Goal: Complete application form

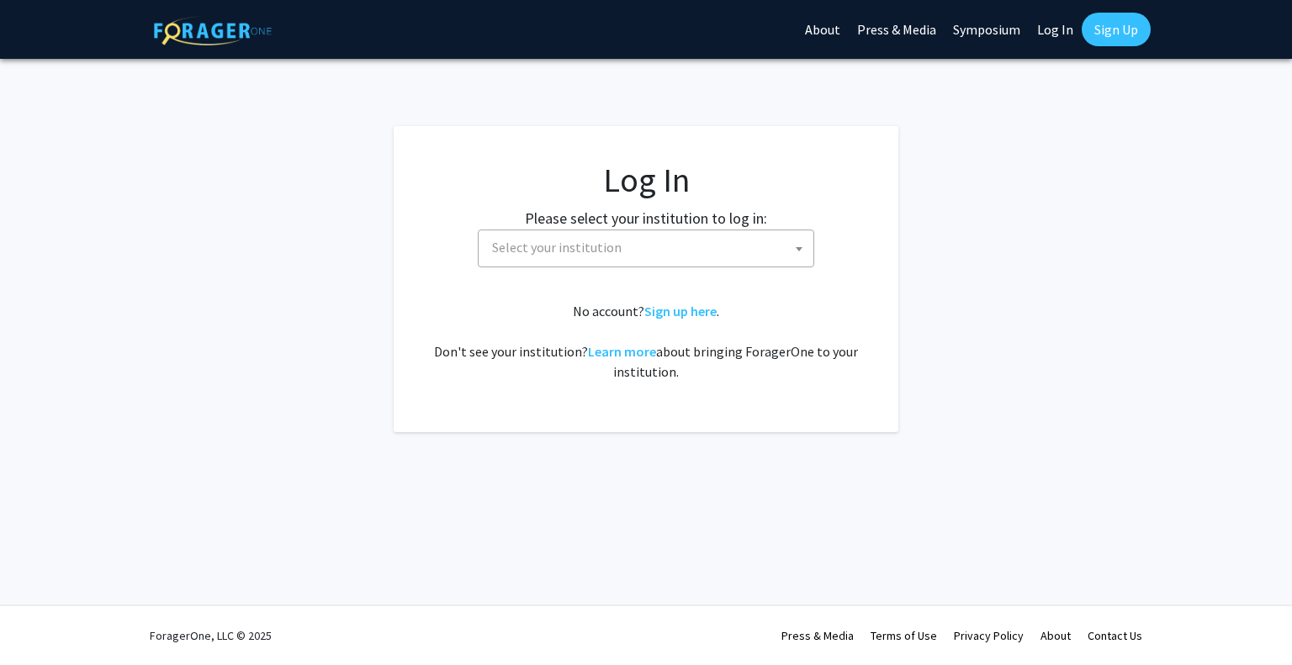
select select
click at [730, 250] on span "Select your institution" at bounding box center [649, 247] width 328 height 34
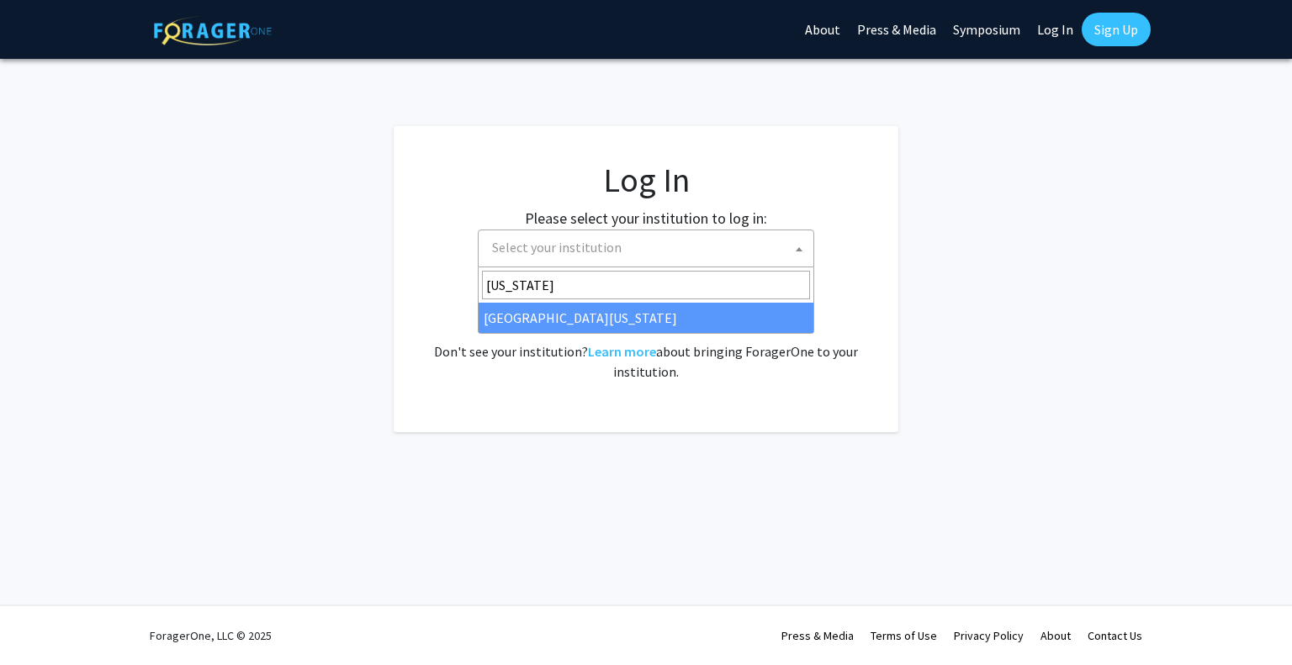
type input "maryland"
select select "31"
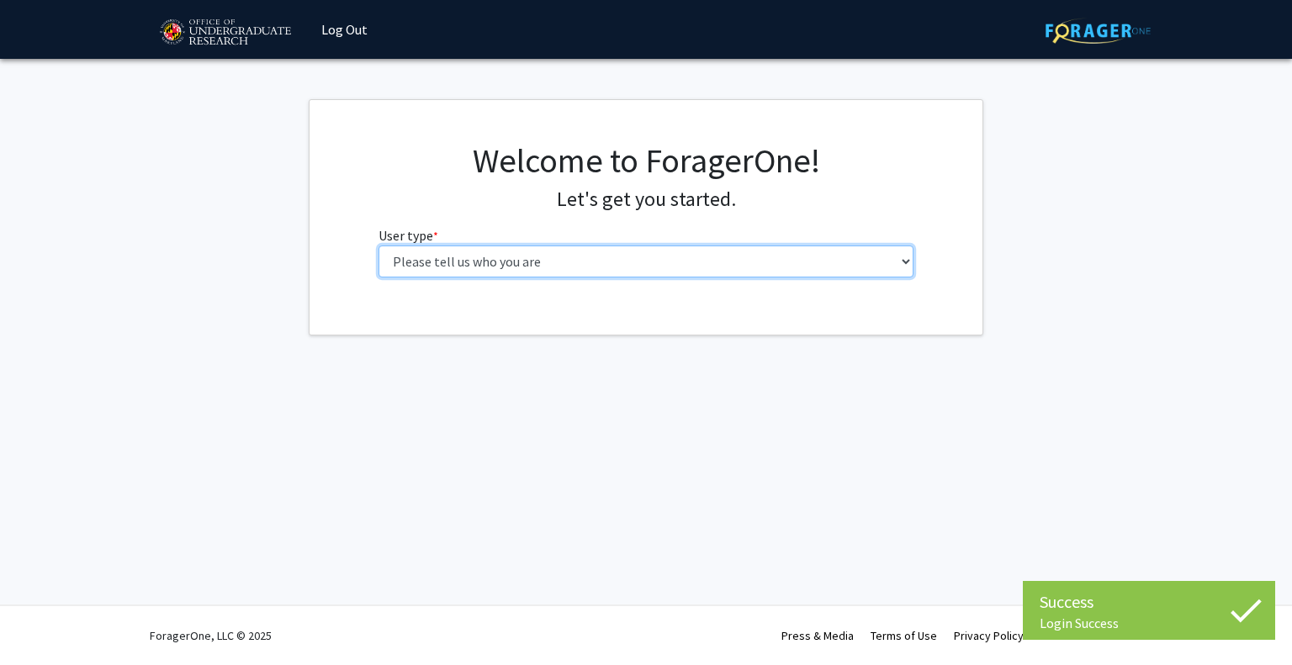
click at [604, 251] on select "Please tell us who you are Undergraduate Student Master's Student Doctoral Cand…" at bounding box center [646, 262] width 536 height 32
select select "1: undergrad"
click at [378, 246] on select "Please tell us who you are Undergraduate Student Master's Student Doctoral Cand…" at bounding box center [646, 262] width 536 height 32
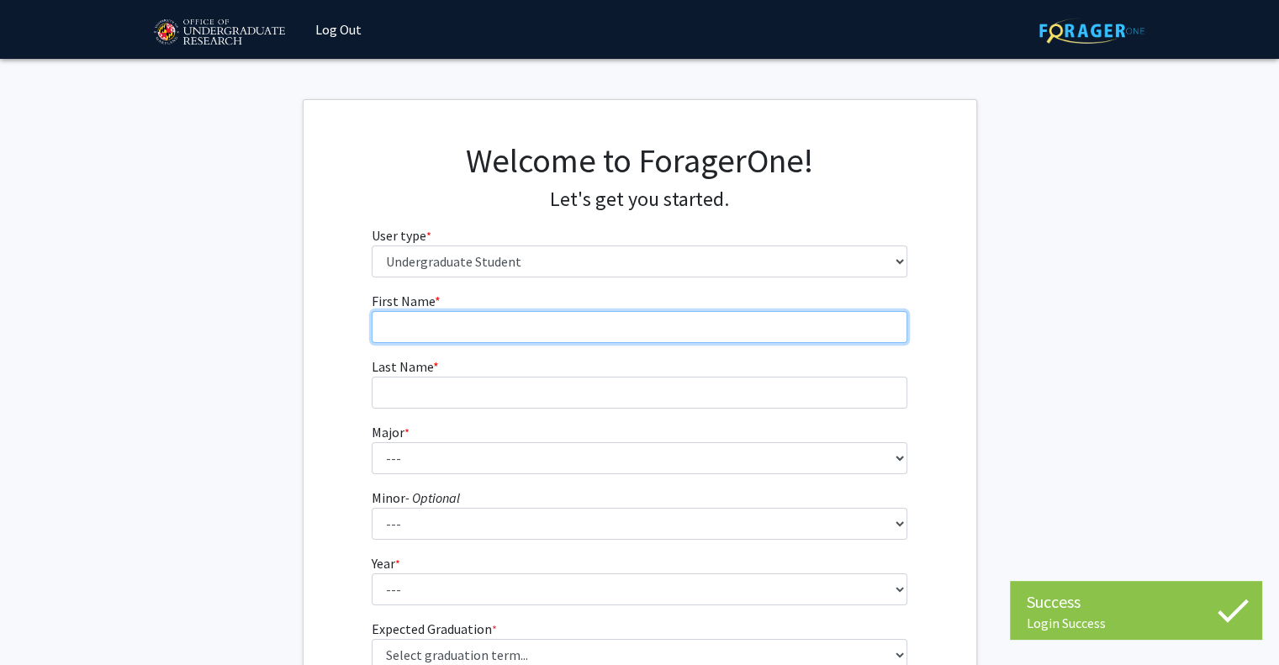
click at [666, 333] on input "First Name * required" at bounding box center [640, 327] width 536 height 32
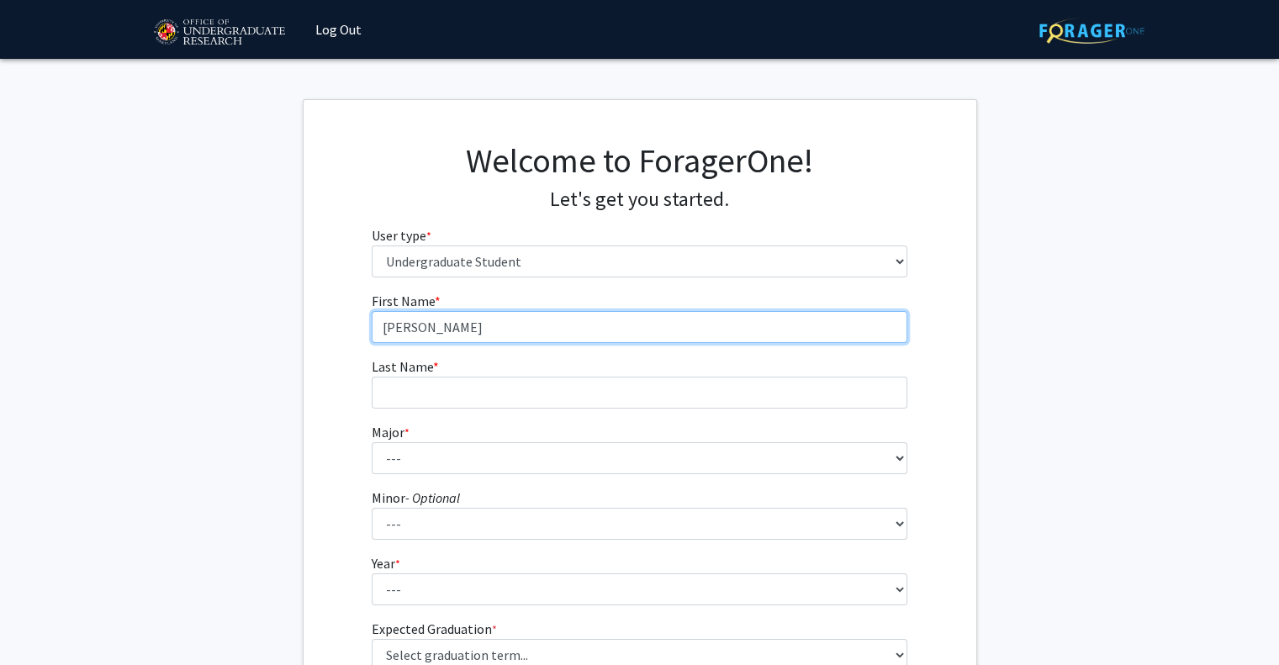
type input "[PERSON_NAME]"
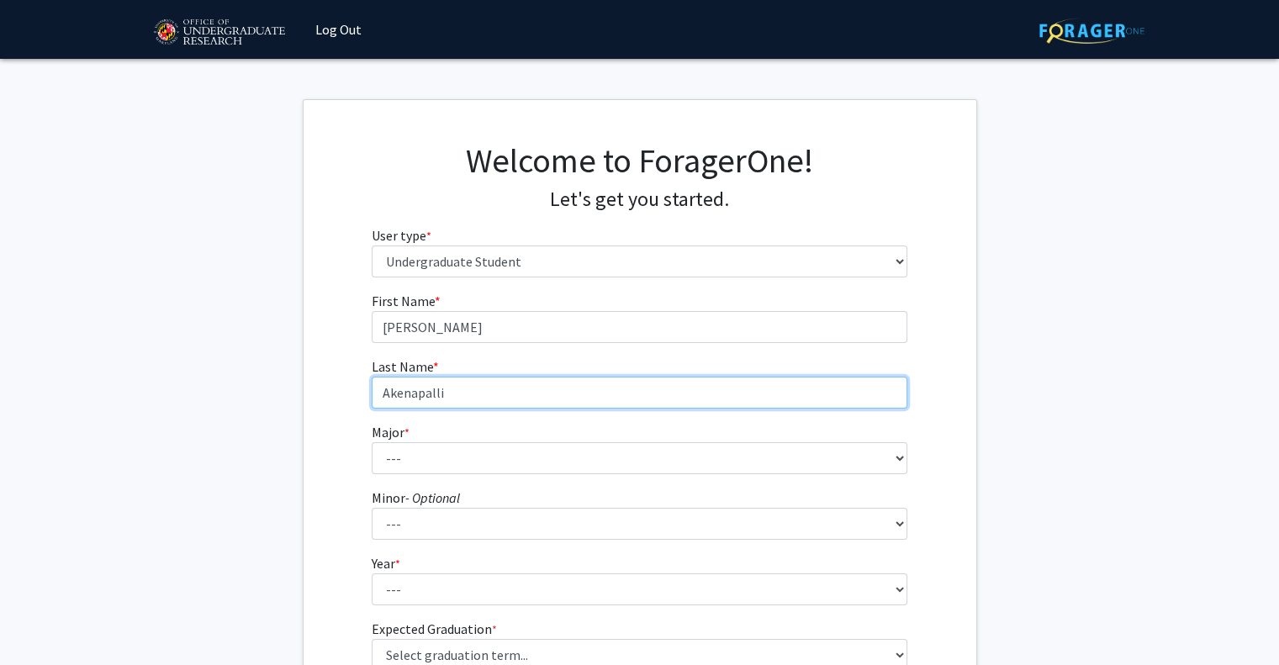
type input "Akenapalli"
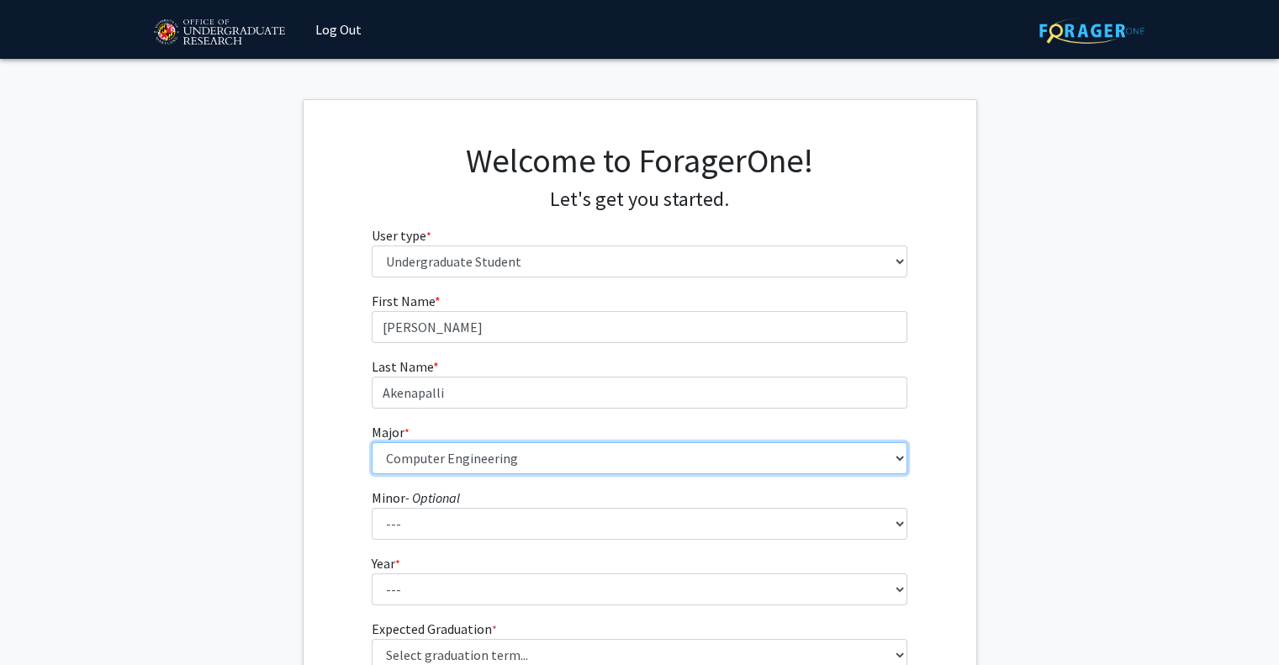
select select "28: 2329"
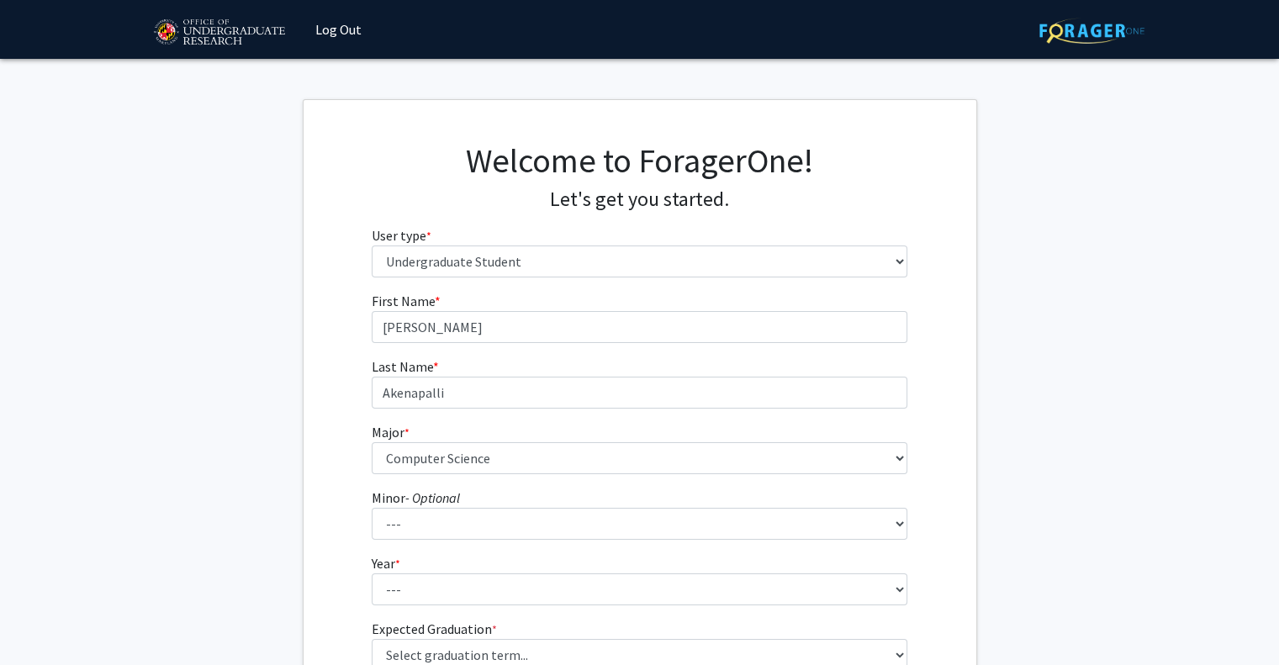
click at [515, 497] on fg-select "Minor - Optional --- Actuarial Mathematics Advanced Cybersecurity Experience fo…" at bounding box center [640, 514] width 536 height 52
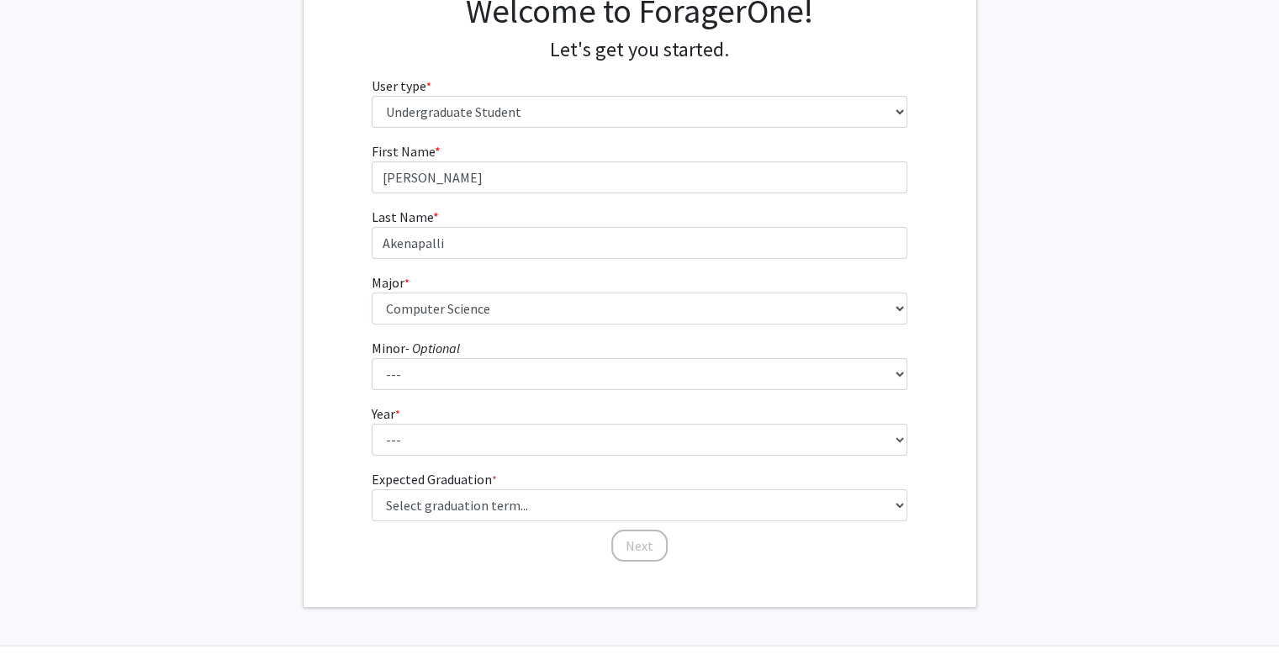
scroll to position [151, 0]
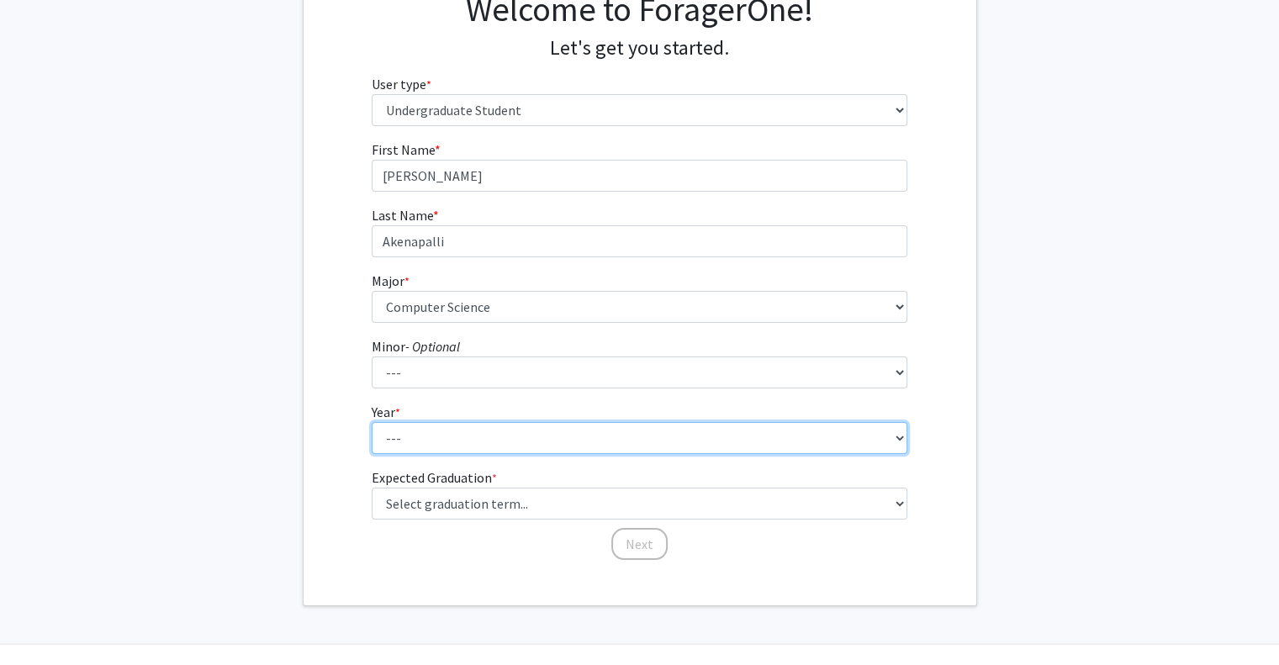
click at [446, 436] on select "--- First-year Sophomore Junior Senior Postbaccalaureate Certificate" at bounding box center [640, 438] width 536 height 32
select select "3: junior"
click at [372, 422] on select "--- First-year Sophomore Junior Senior Postbaccalaureate Certificate" at bounding box center [640, 438] width 536 height 32
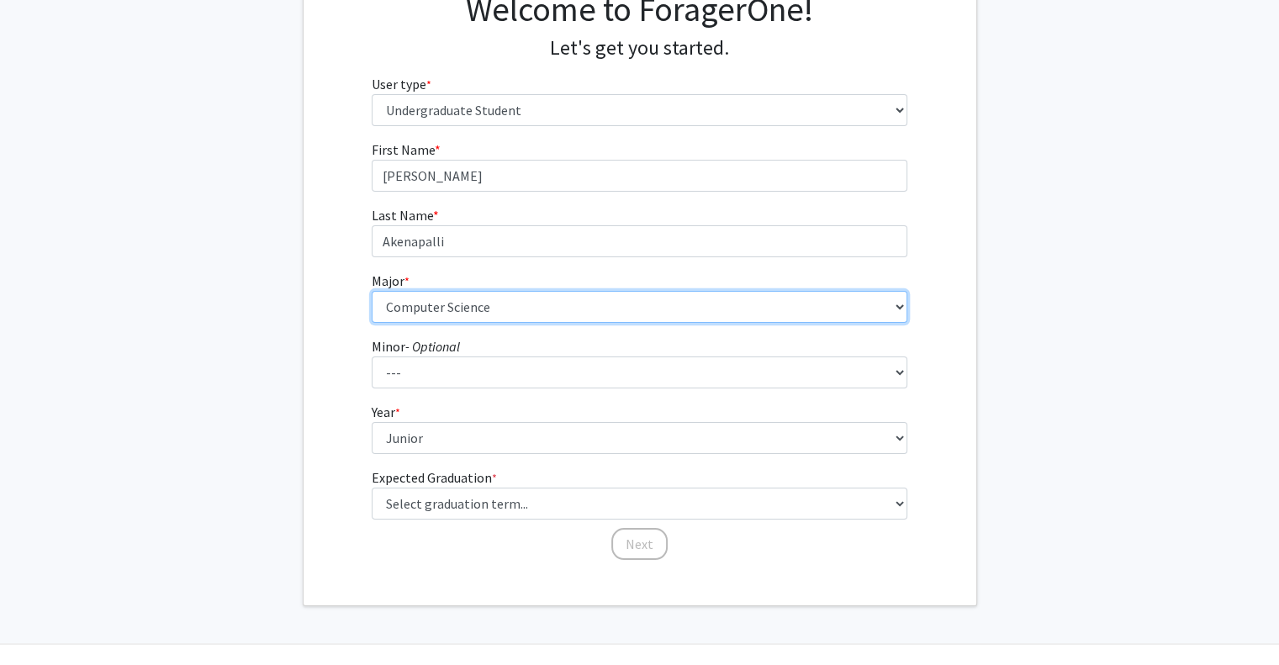
click at [473, 309] on select "--- Accounting Aerospace Engineering African American and Africana Studies Agri…" at bounding box center [640, 307] width 536 height 32
select select "75: 2376"
click at [372, 291] on select "--- Accounting Aerospace Engineering African American and Africana Studies Agri…" at bounding box center [640, 307] width 536 height 32
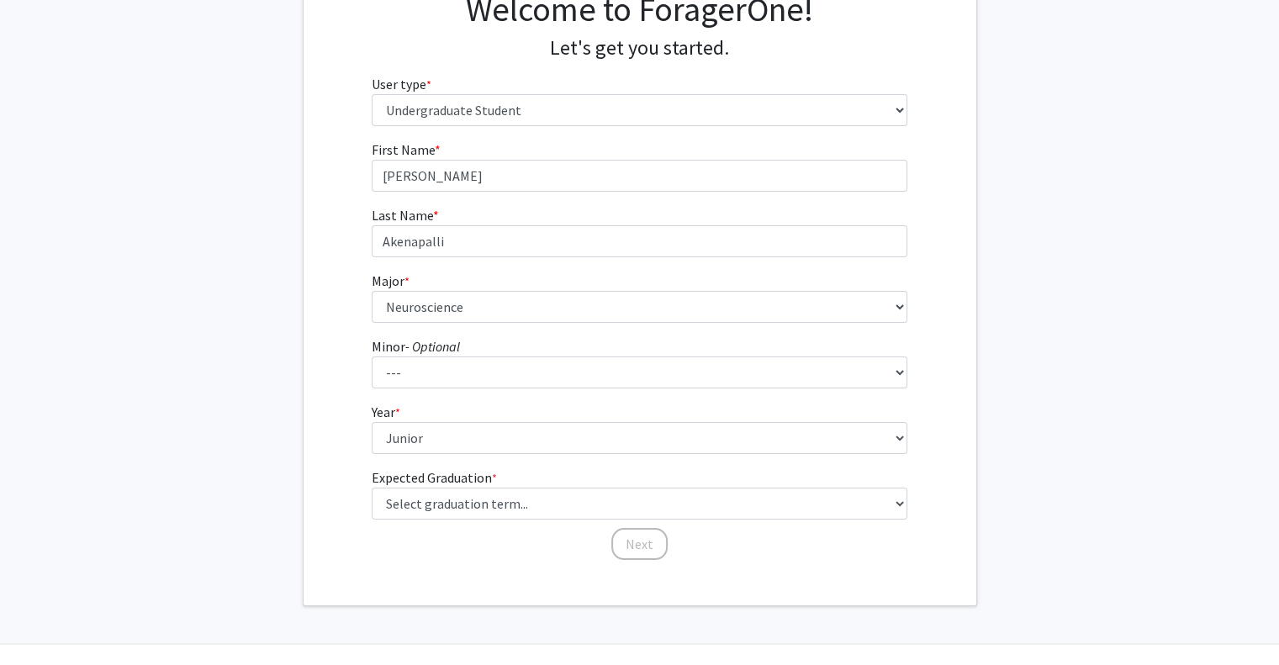
click at [330, 361] on div "First Name * required [PERSON_NAME] Last Name * required [PERSON_NAME] * requir…" at bounding box center [640, 351] width 673 height 422
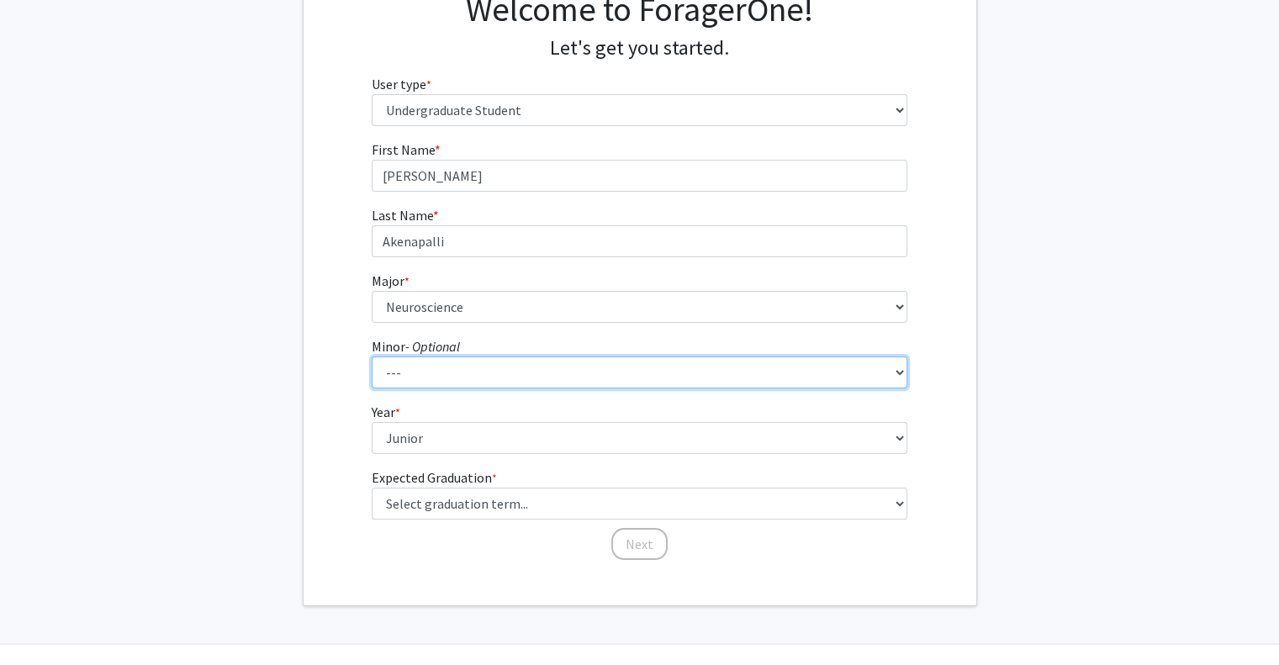
click at [415, 372] on select "--- Actuarial Mathematics Advanced Cybersecurity Experience for Students Africa…" at bounding box center [640, 373] width 536 height 32
select select "21: 1824"
click at [372, 357] on select "--- Actuarial Mathematics Advanced Cybersecurity Experience for Students Africa…" at bounding box center [640, 373] width 536 height 32
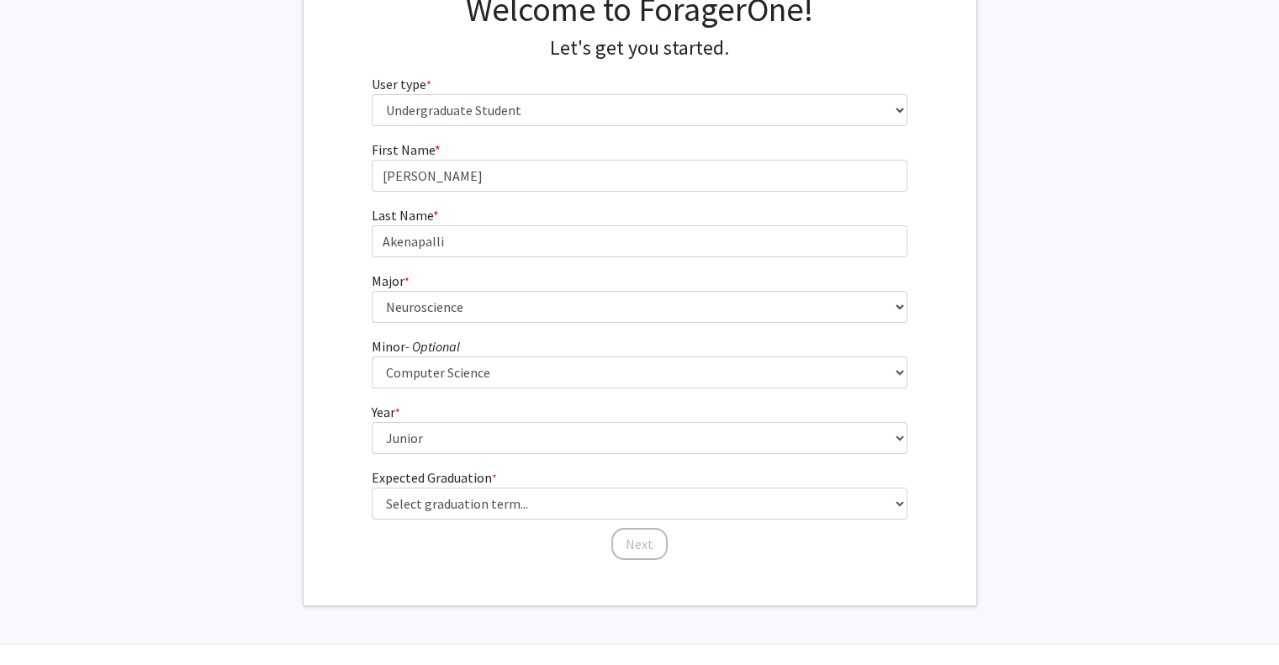
click at [304, 335] on div "First Name * required [PERSON_NAME] Last Name * required [PERSON_NAME] * requir…" at bounding box center [640, 351] width 673 height 422
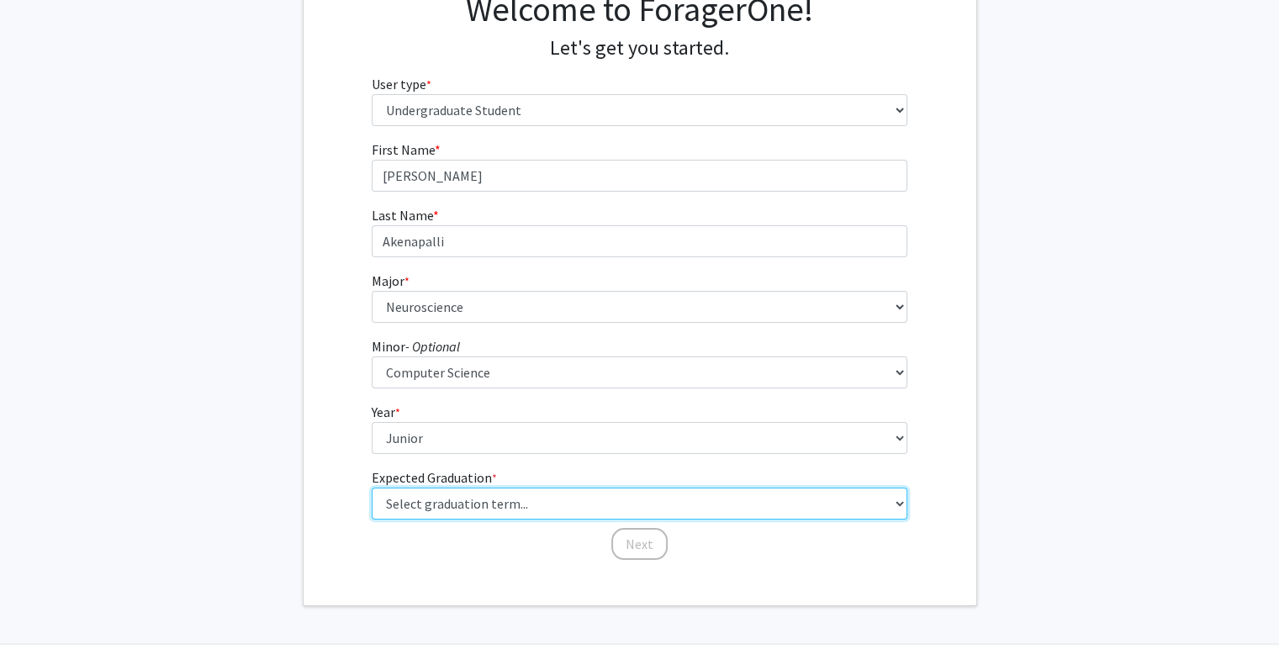
click at [404, 509] on select "Select graduation term... Spring 2025 Summer 2025 Fall 2025 Winter 2025 Spring …" at bounding box center [640, 504] width 536 height 32
select select "9: spring_2027"
click at [372, 488] on select "Select graduation term... Spring 2025 Summer 2025 Fall 2025 Winter 2025 Spring …" at bounding box center [640, 504] width 536 height 32
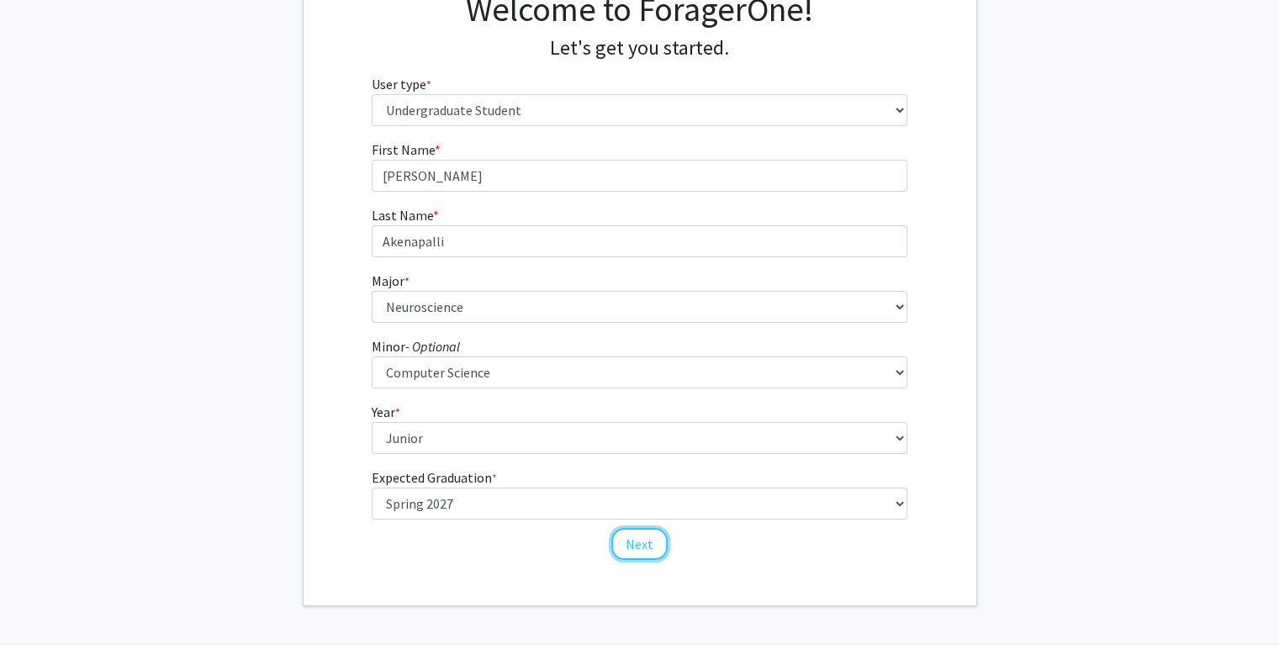
click at [649, 552] on button "Next" at bounding box center [639, 544] width 56 height 32
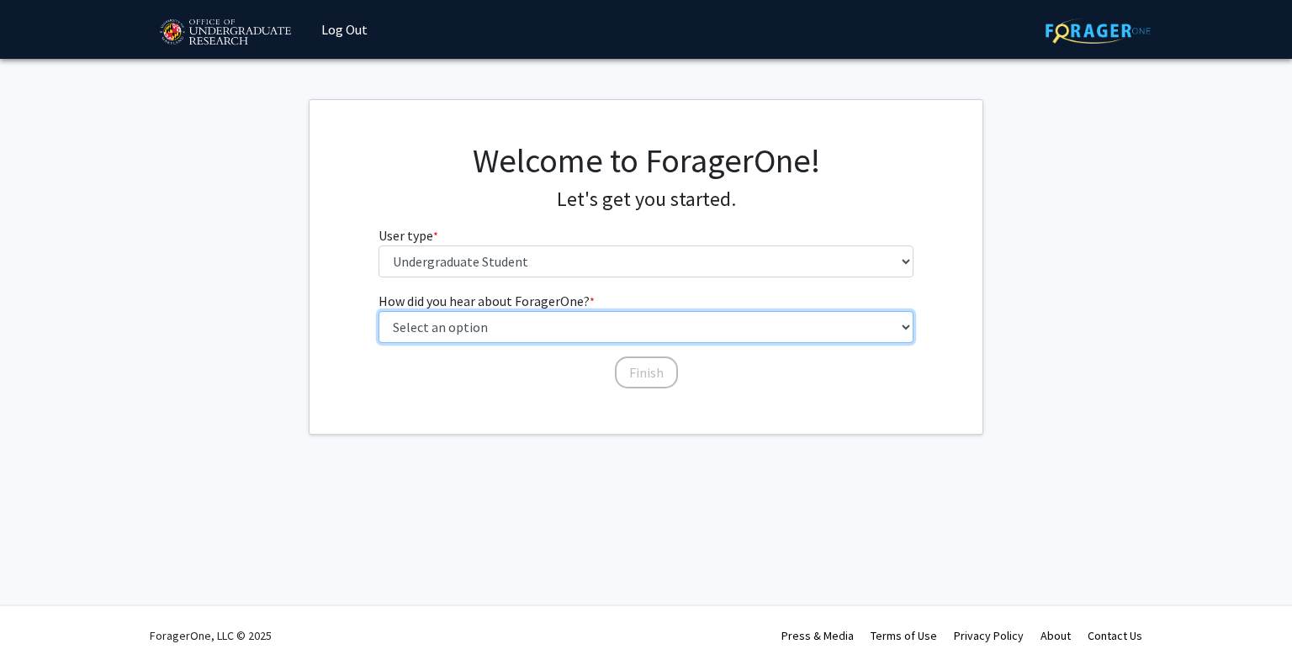
click at [525, 330] on select "Select an option Peer/student recommendation Faculty/staff recommendation Unive…" at bounding box center [646, 327] width 536 height 32
select select "4: university_email"
click at [378, 311] on select "Select an option Peer/student recommendation Faculty/staff recommendation Unive…" at bounding box center [646, 327] width 536 height 32
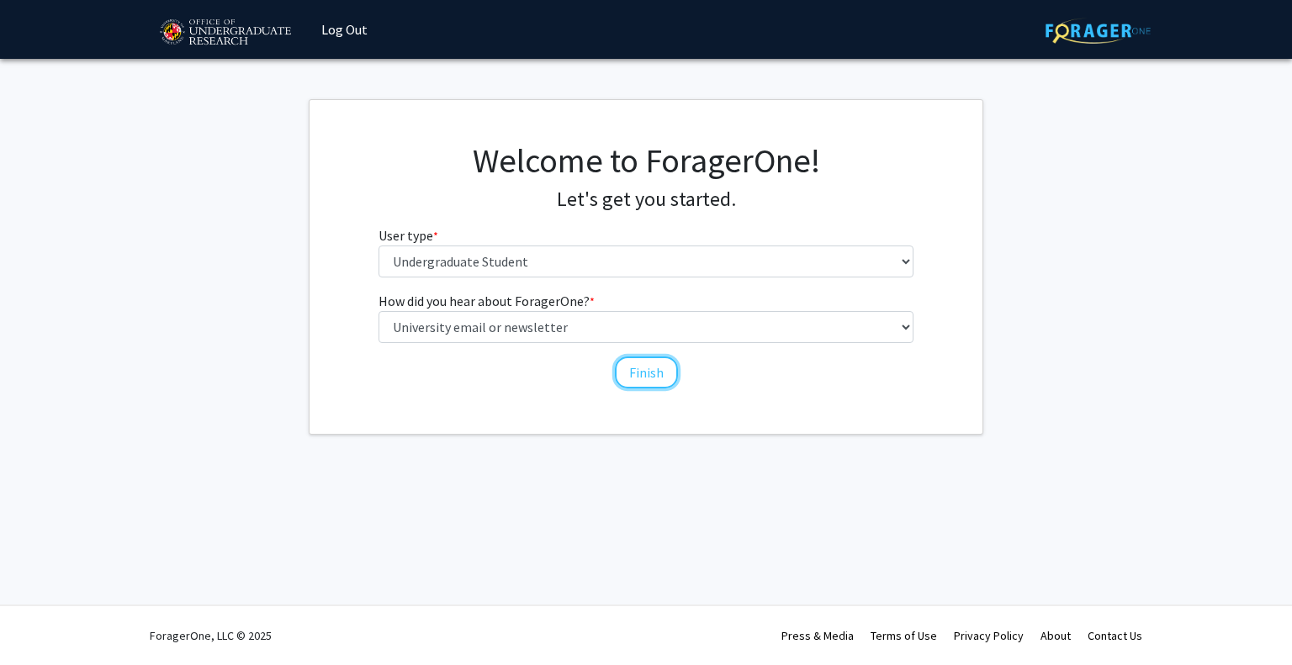
click at [650, 372] on button "Finish" at bounding box center [646, 373] width 63 height 32
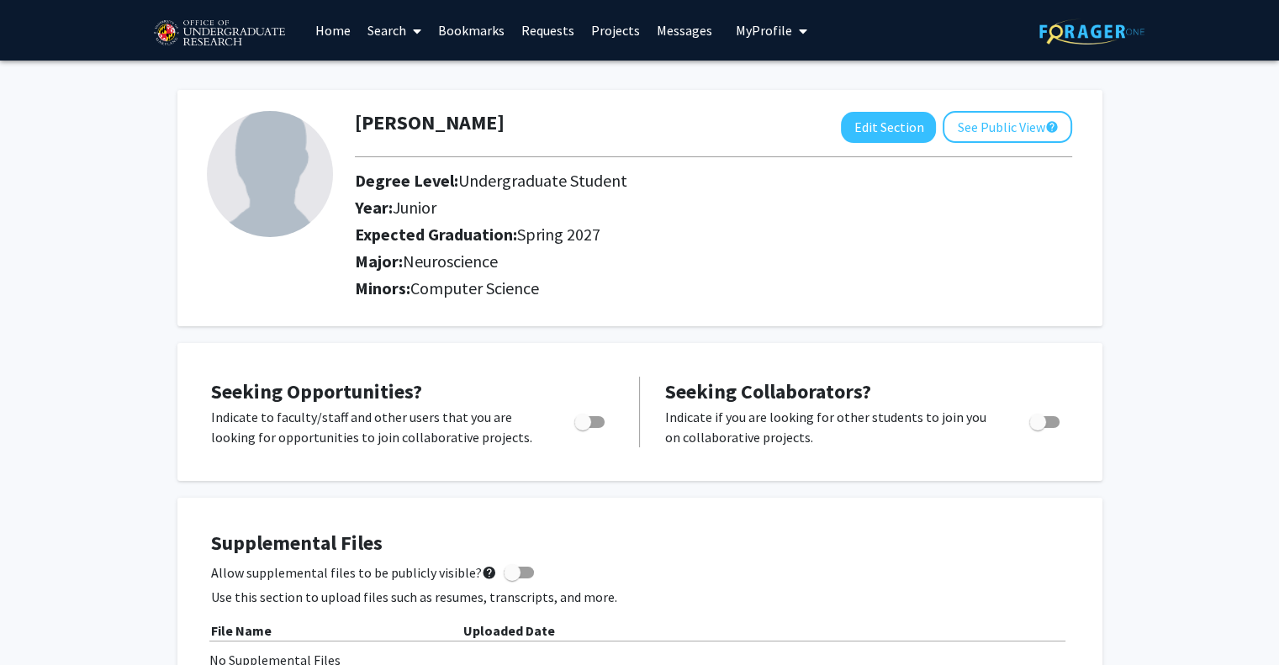
click at [399, 26] on link "Search" at bounding box center [394, 30] width 71 height 59
click at [610, 26] on link "Projects" at bounding box center [616, 30] width 66 height 59
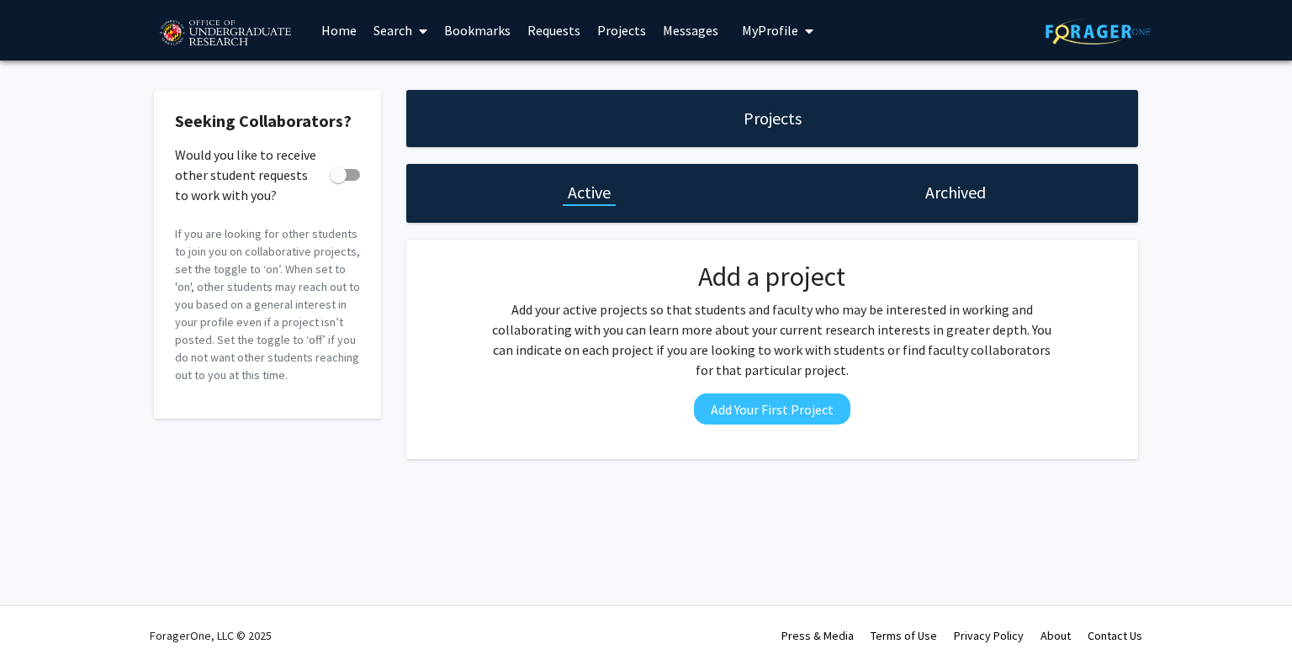
click at [345, 33] on link "Home" at bounding box center [339, 30] width 52 height 59
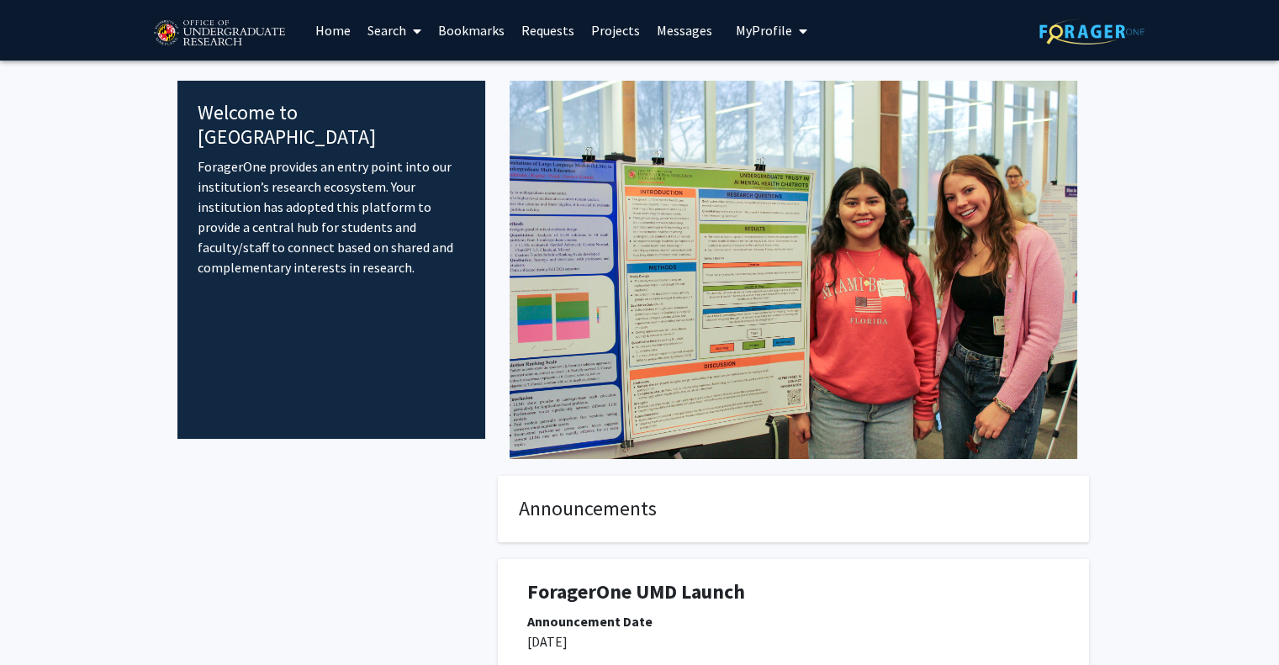
click at [395, 29] on link "Search" at bounding box center [394, 30] width 71 height 59
click at [408, 108] on span "Students" at bounding box center [410, 111] width 103 height 34
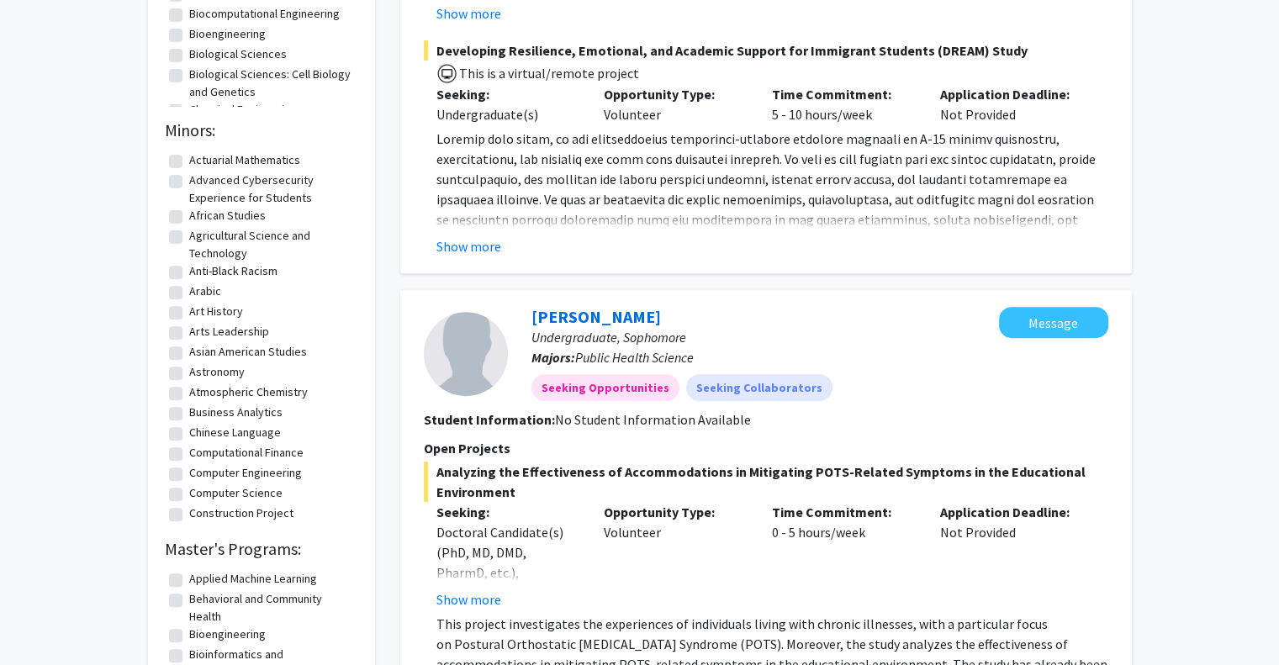
scroll to position [639, 0]
